Goal: Information Seeking & Learning: Learn about a topic

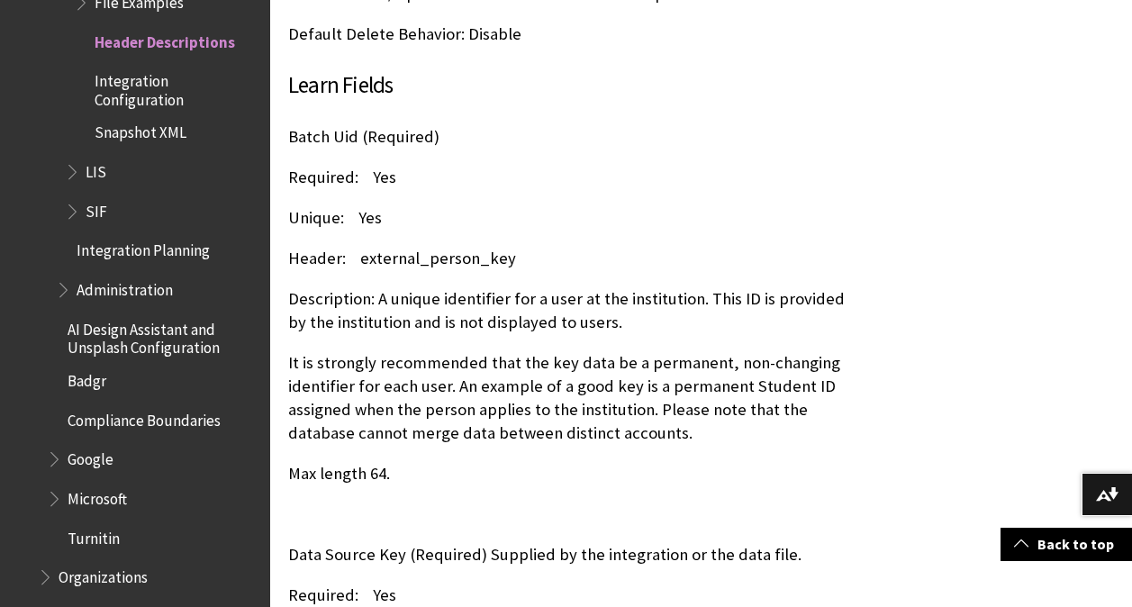
scroll to position [1331, 0]
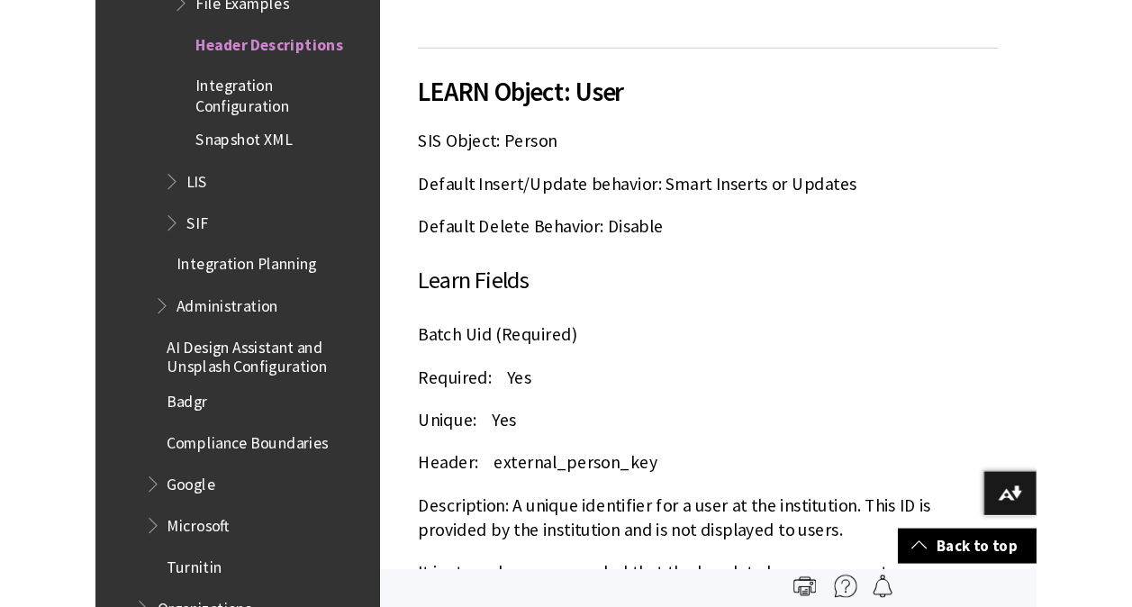
scroll to position [1153, 0]
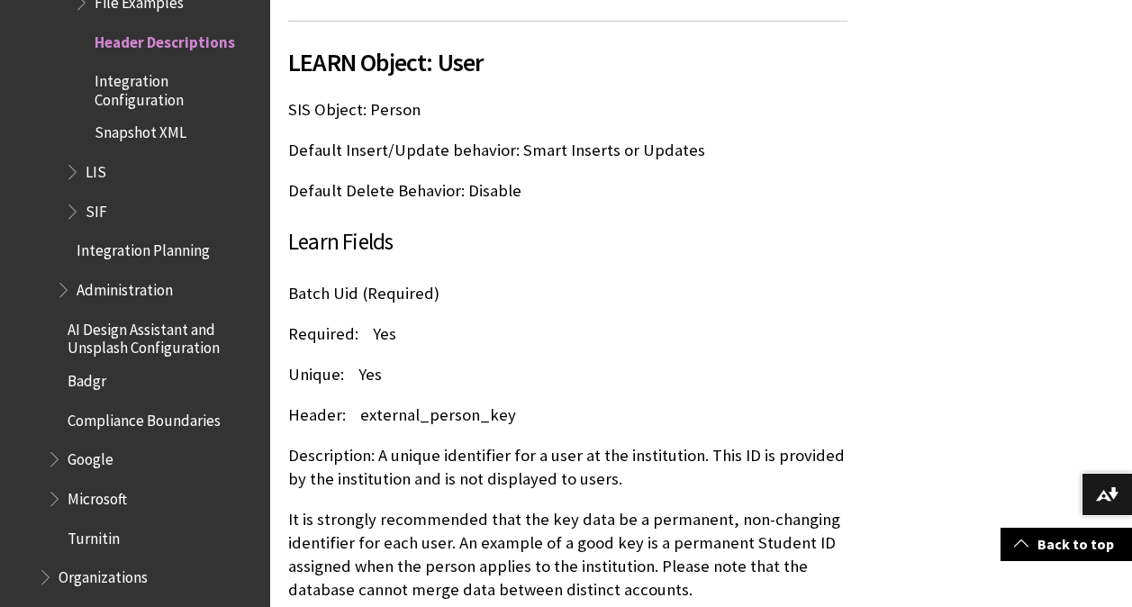
scroll to position [1153, 0]
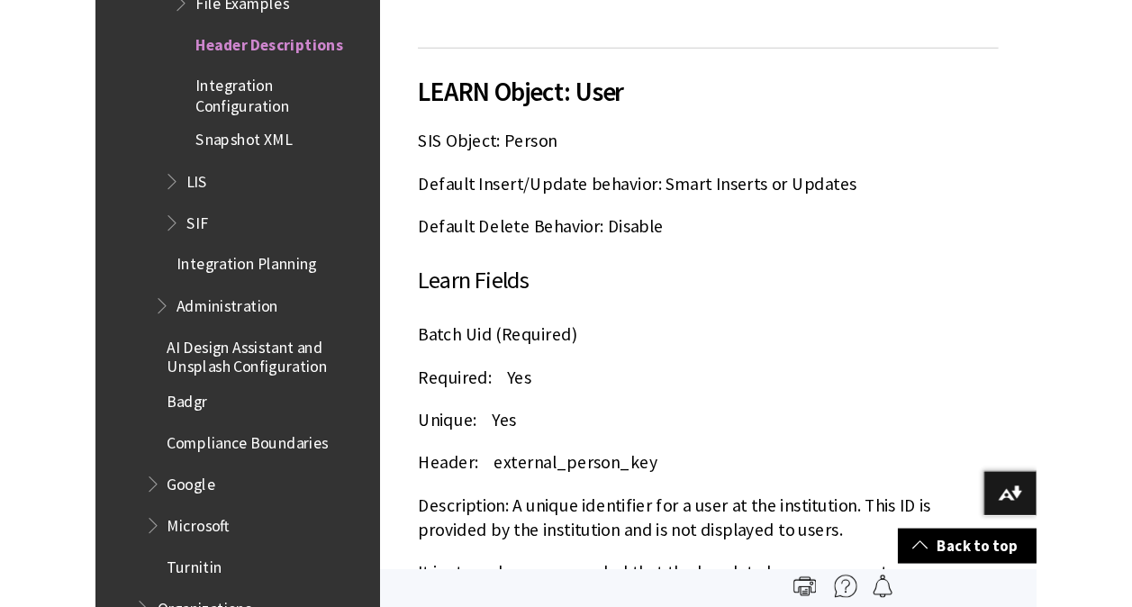
scroll to position [1153, 0]
